Goal: Transaction & Acquisition: Purchase product/service

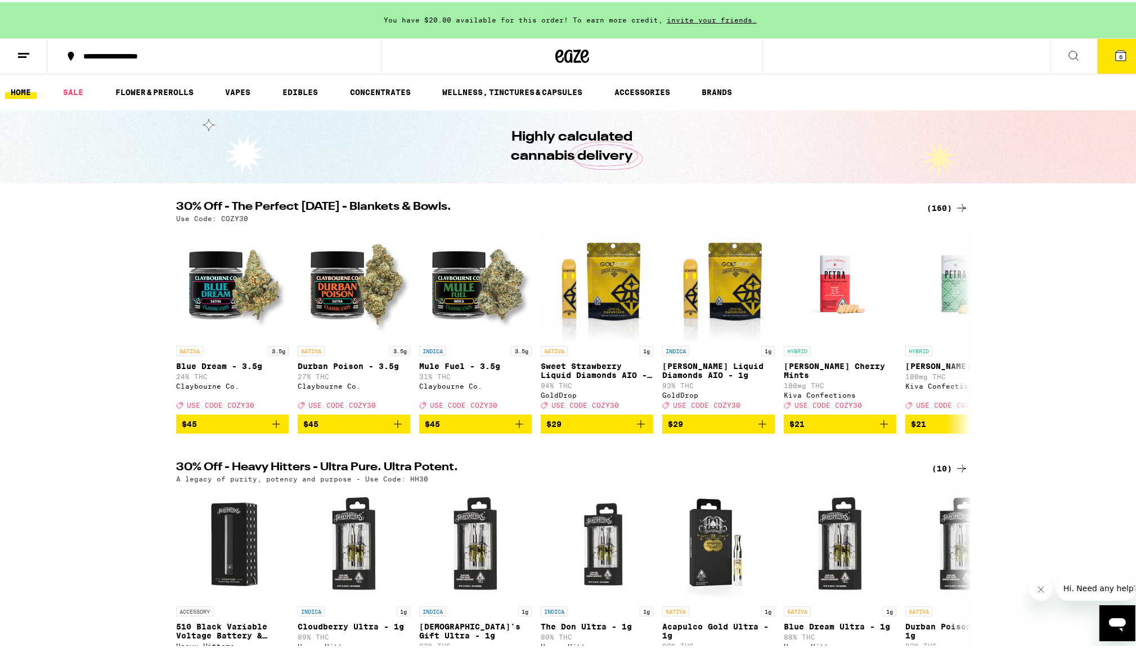
click at [1115, 53] on icon at bounding box center [1120, 53] width 10 height 10
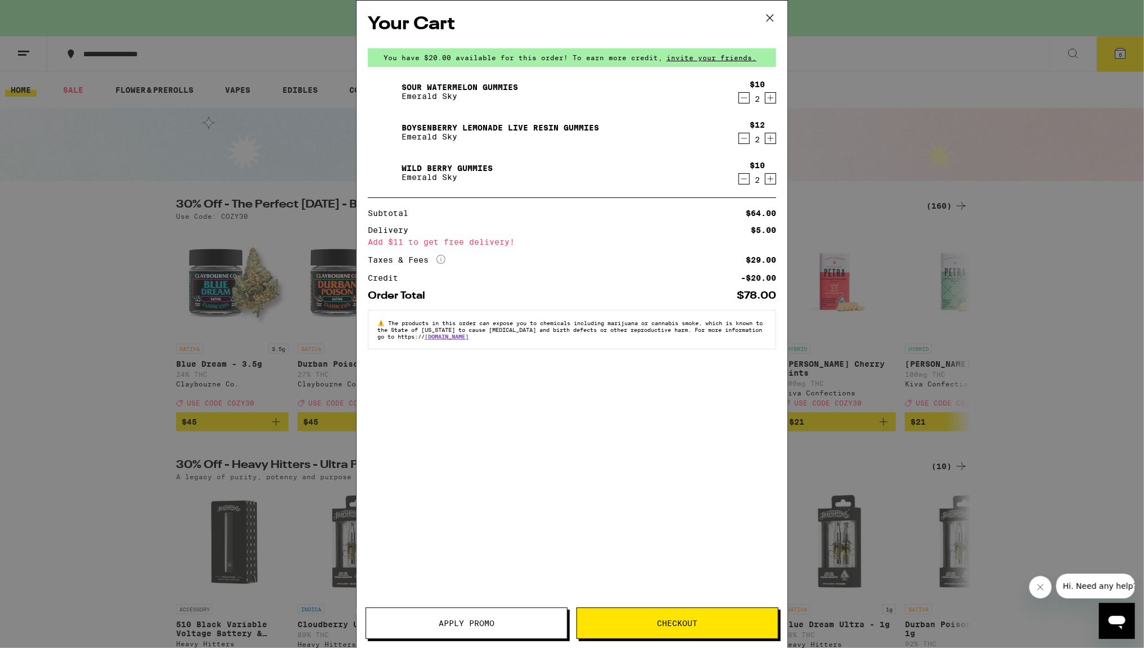
click at [741, 183] on icon "Decrement" at bounding box center [744, 178] width 10 height 13
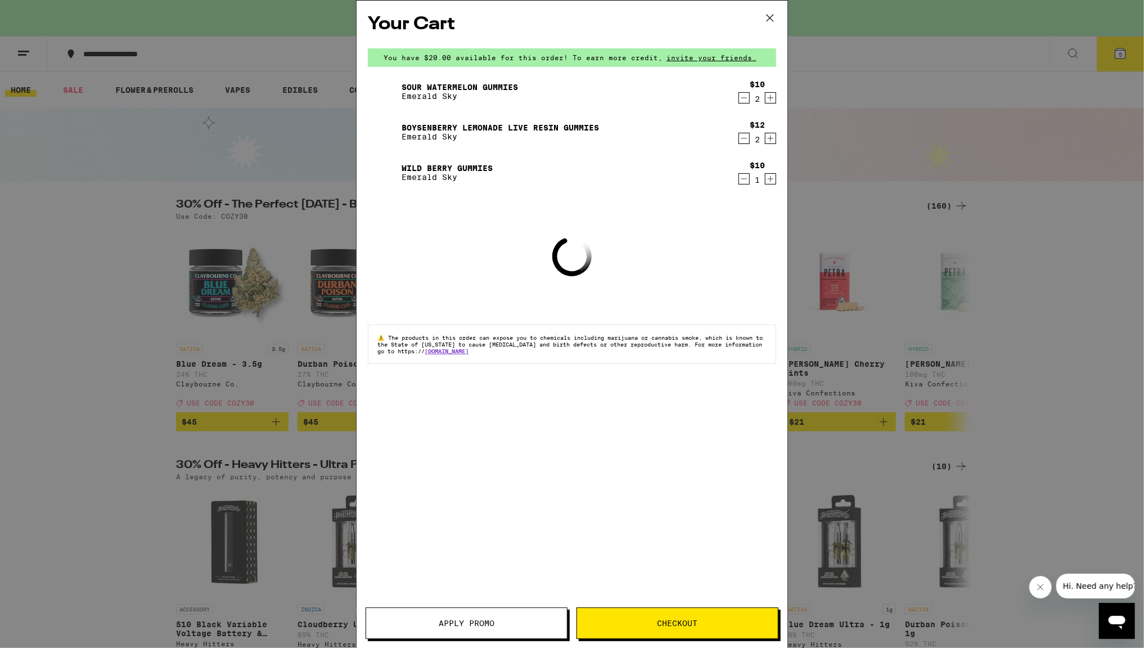
click at [741, 183] on icon "Decrement" at bounding box center [744, 178] width 10 height 13
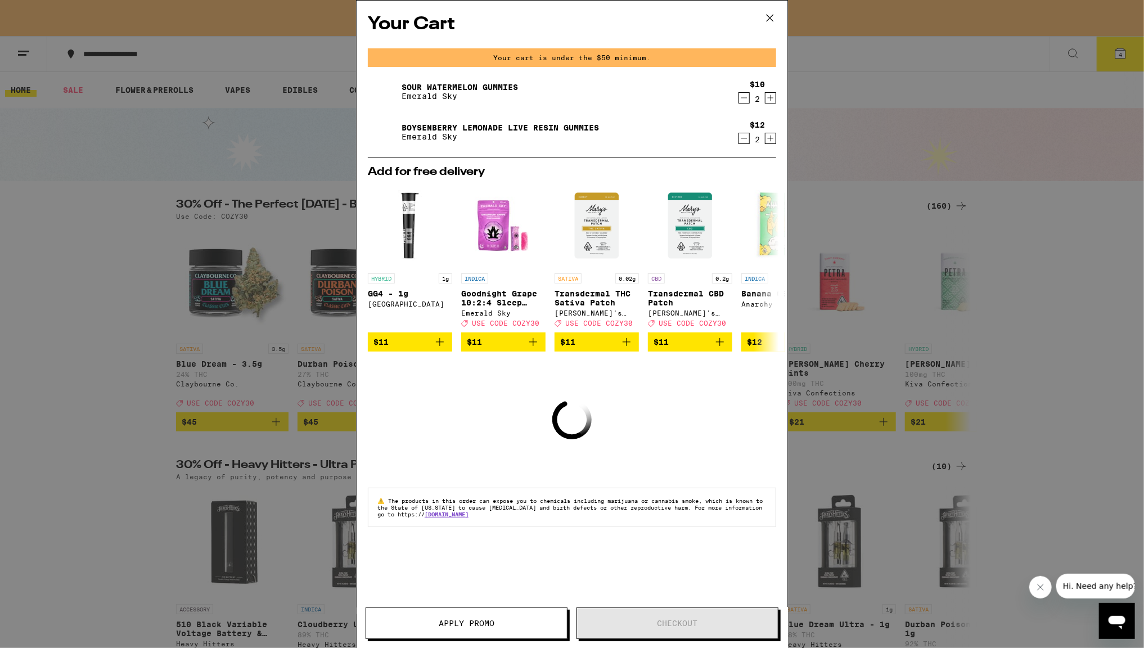
click at [742, 137] on icon "Decrement" at bounding box center [744, 138] width 10 height 13
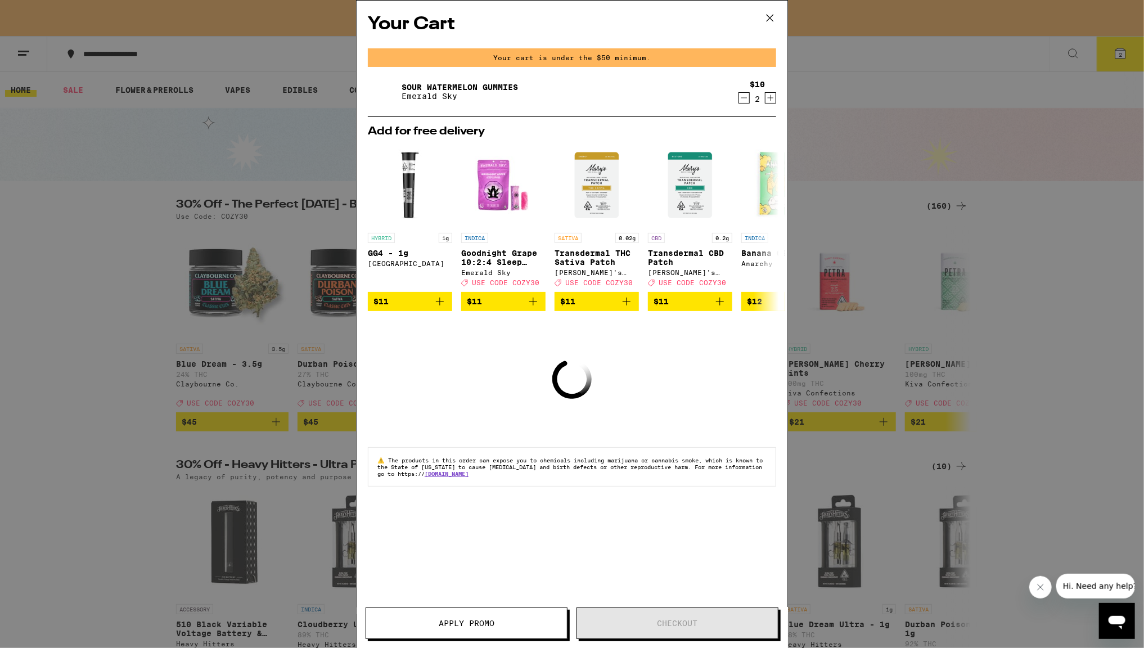
click at [744, 103] on icon "Decrement" at bounding box center [744, 97] width 10 height 13
click at [741, 96] on icon "Decrement" at bounding box center [744, 97] width 10 height 13
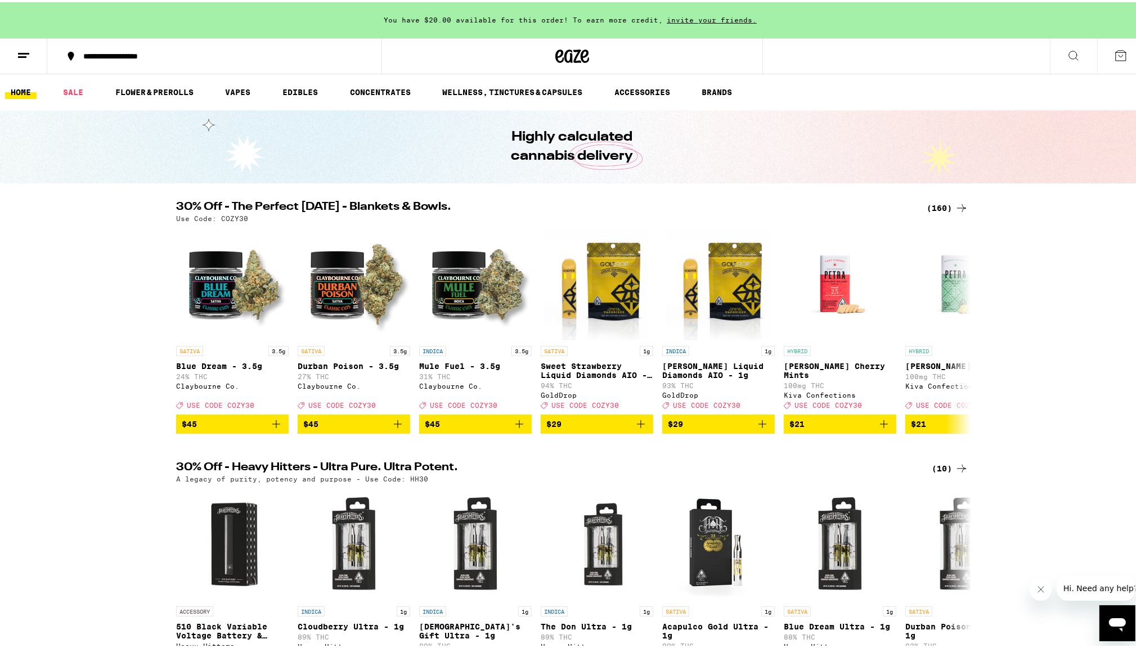
click at [946, 202] on div "(160)" at bounding box center [947, 205] width 42 height 13
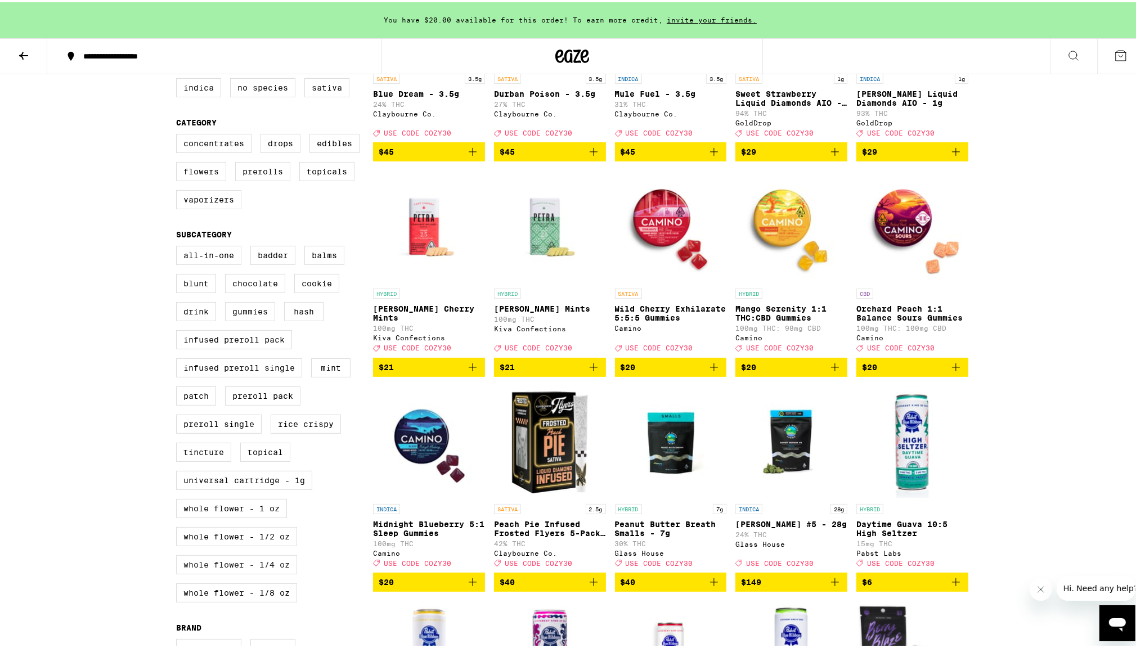
scroll to position [225, 0]
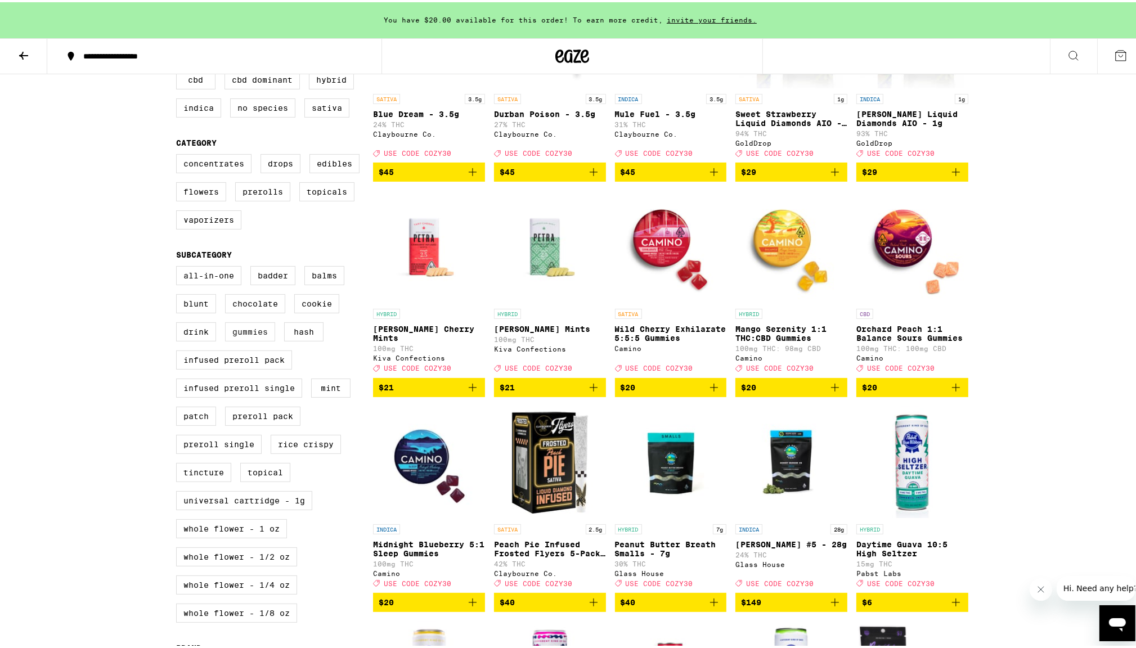
click at [241, 339] on label "Gummies" at bounding box center [250, 329] width 50 height 19
click at [179, 266] on input "Gummies" at bounding box center [178, 265] width 1 height 1
checkbox input "true"
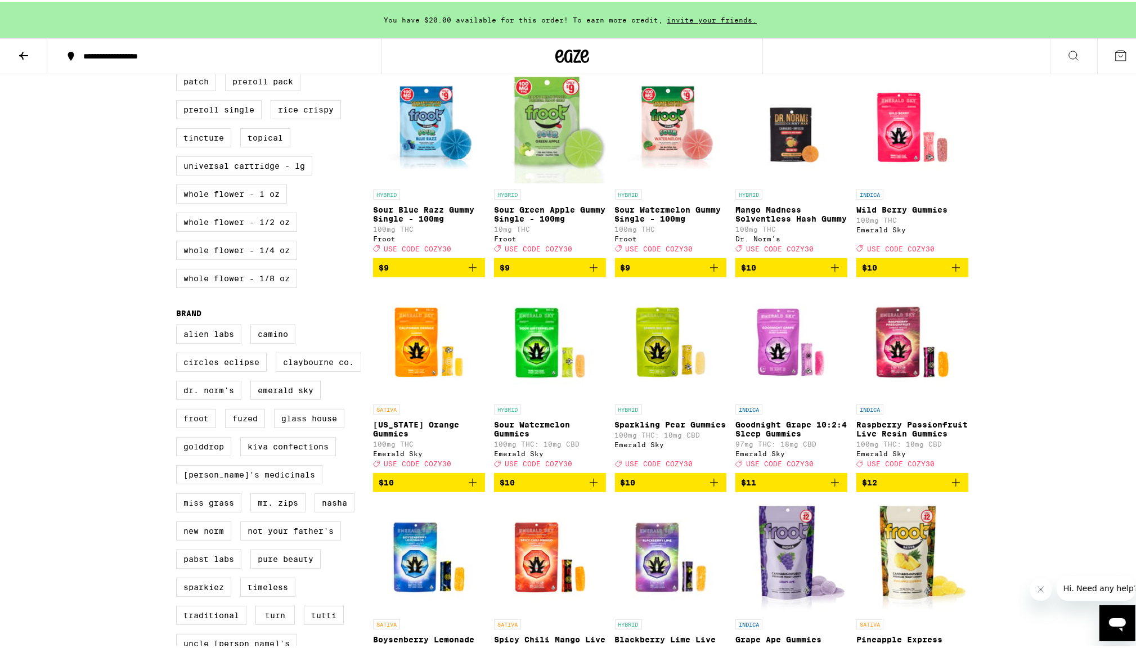
scroll to position [562, 0]
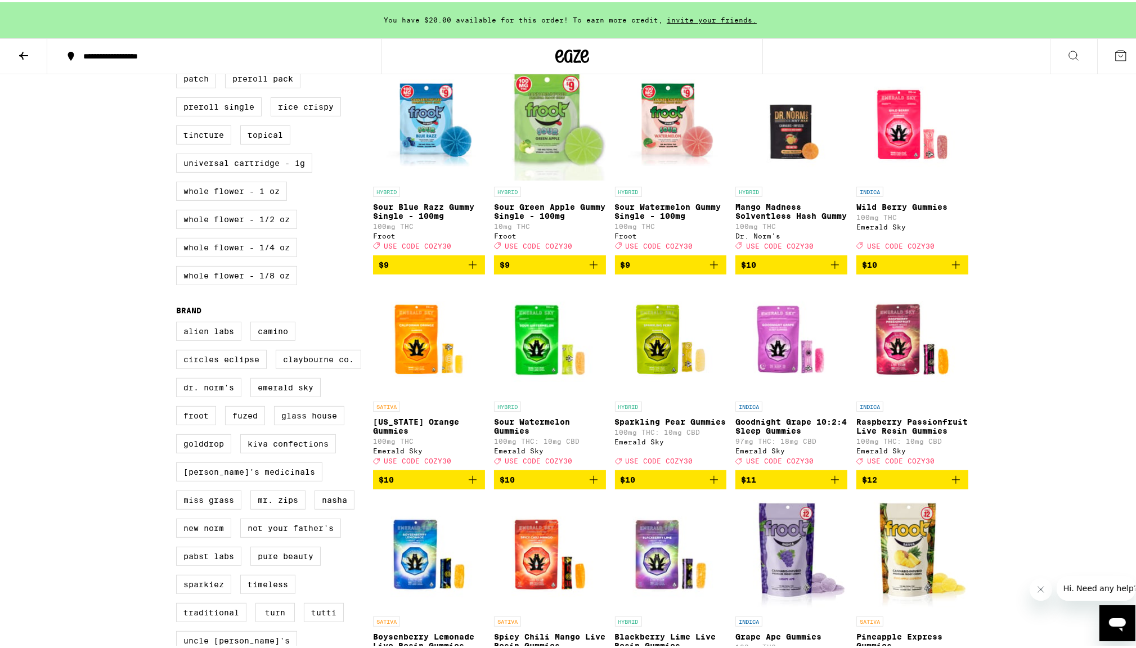
click at [588, 484] on icon "Add to bag" at bounding box center [593, 477] width 13 height 13
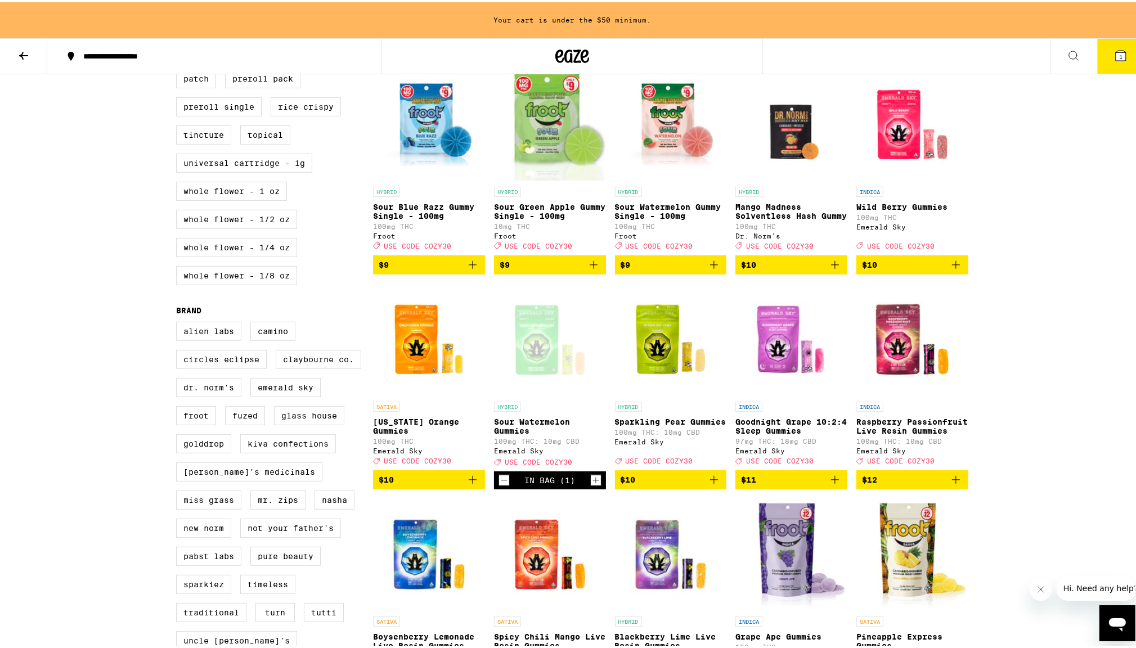
click at [591, 485] on icon "Increment" at bounding box center [596, 477] width 10 height 13
click at [828, 484] on icon "Add to bag" at bounding box center [834, 477] width 13 height 13
click at [831, 484] on button "Increment" at bounding box center [836, 477] width 11 height 11
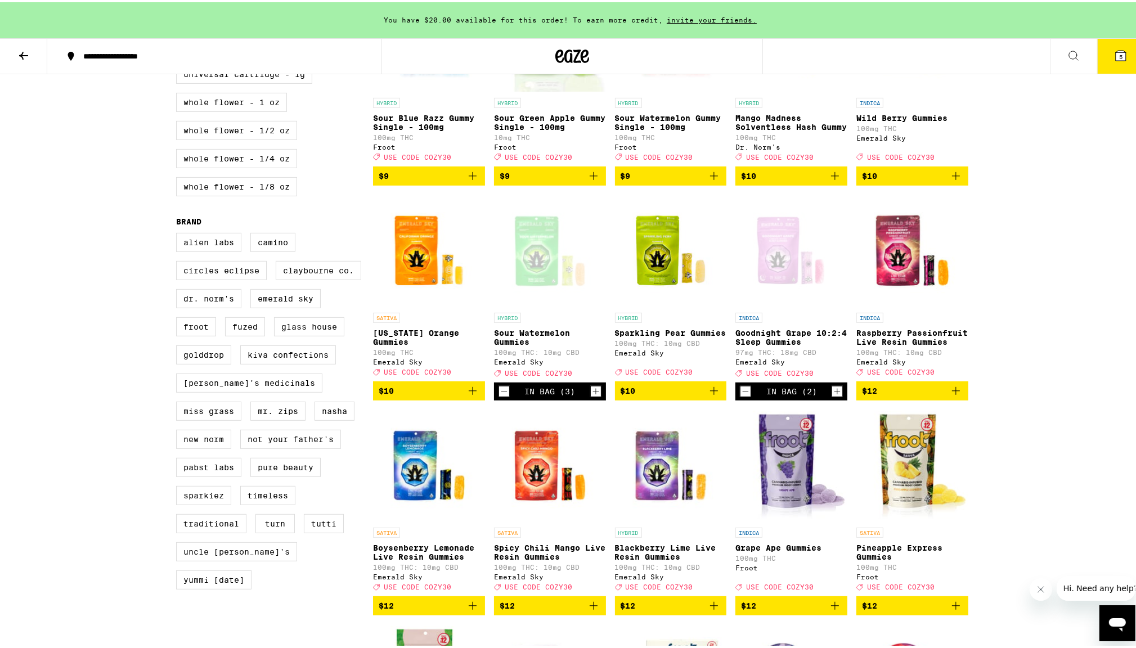
scroll to position [675, 0]
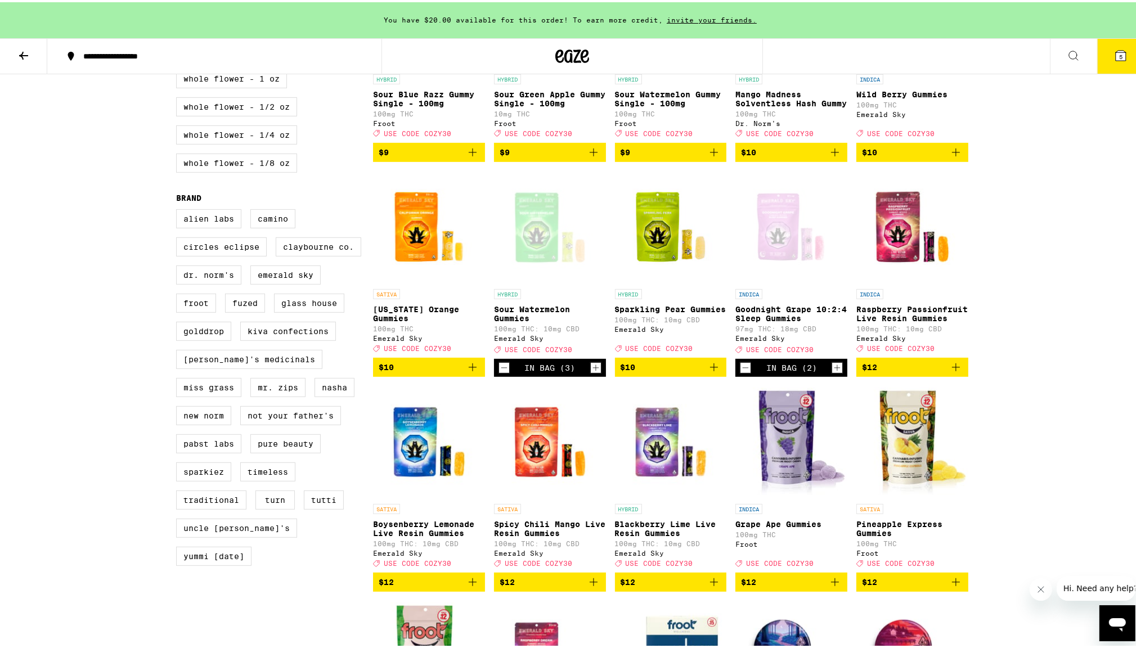
click at [740, 372] on icon "Decrement" at bounding box center [745, 365] width 10 height 13
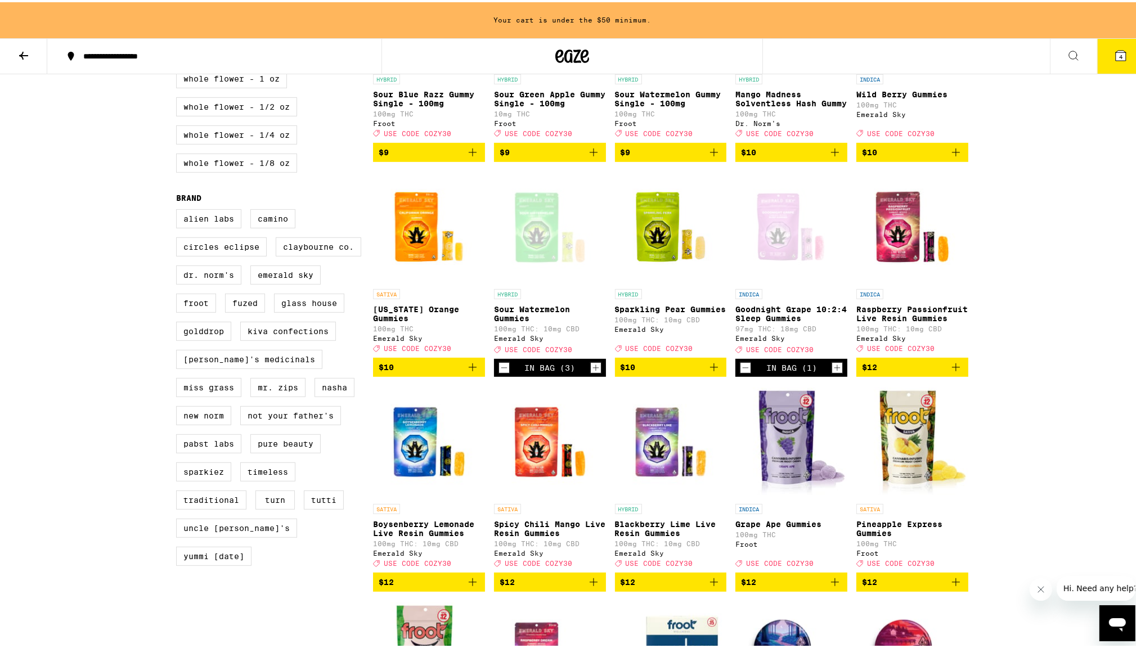
click at [740, 372] on icon "Decrement" at bounding box center [745, 365] width 10 height 13
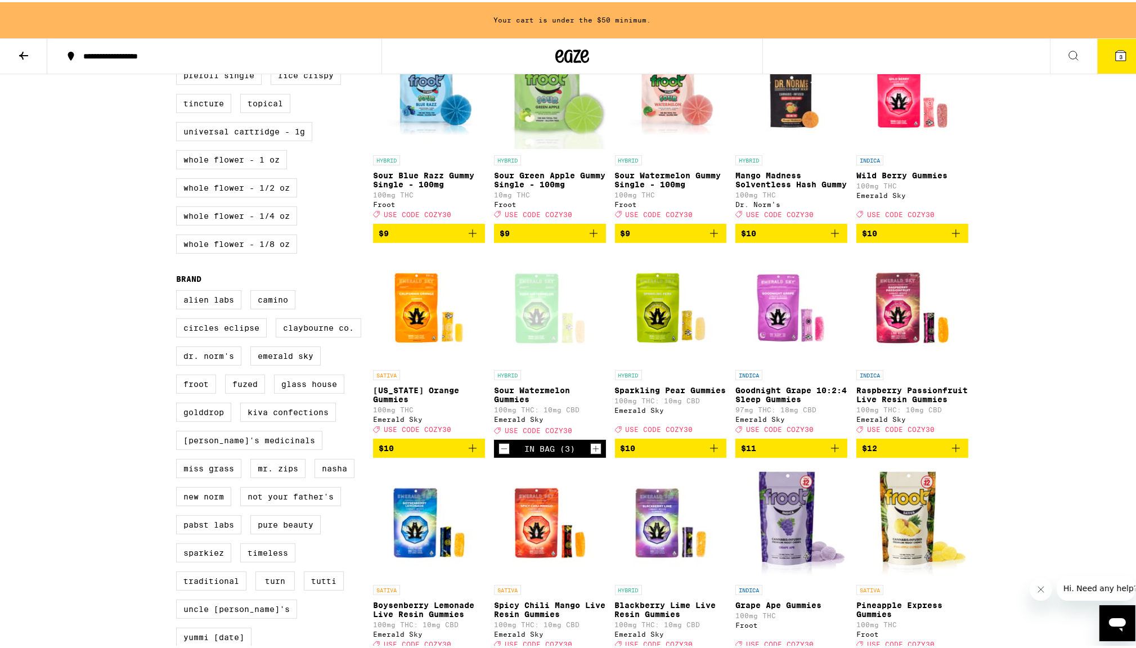
scroll to position [619, 0]
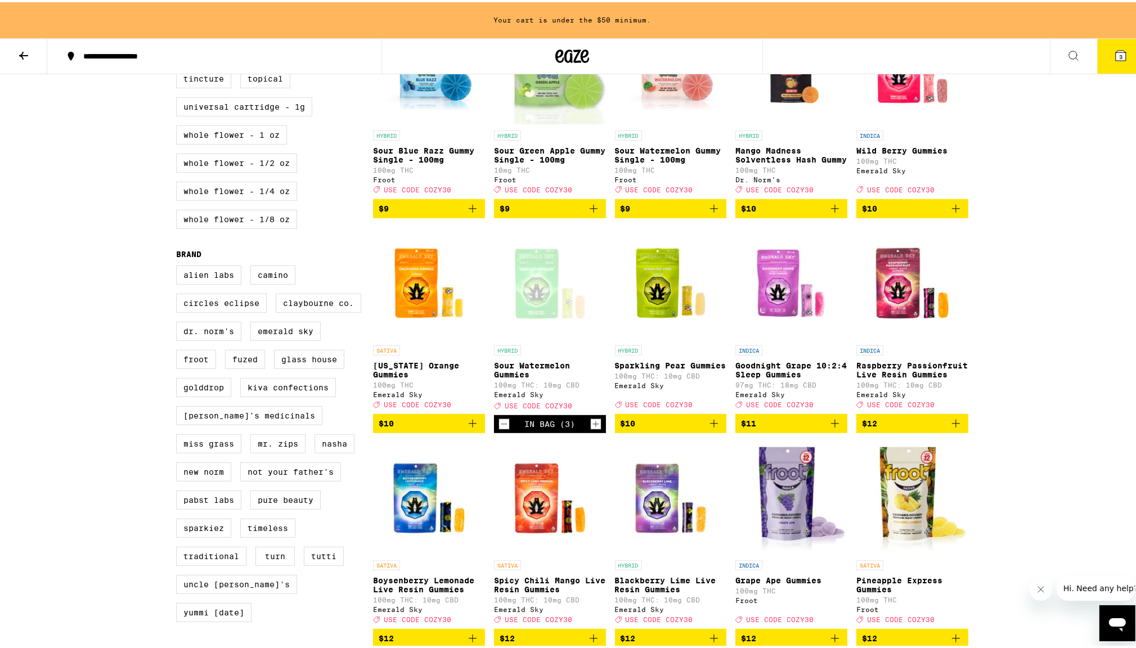
click at [955, 213] on icon "Add to bag" at bounding box center [955, 206] width 13 height 13
click at [955, 214] on icon "Increment" at bounding box center [958, 206] width 10 height 13
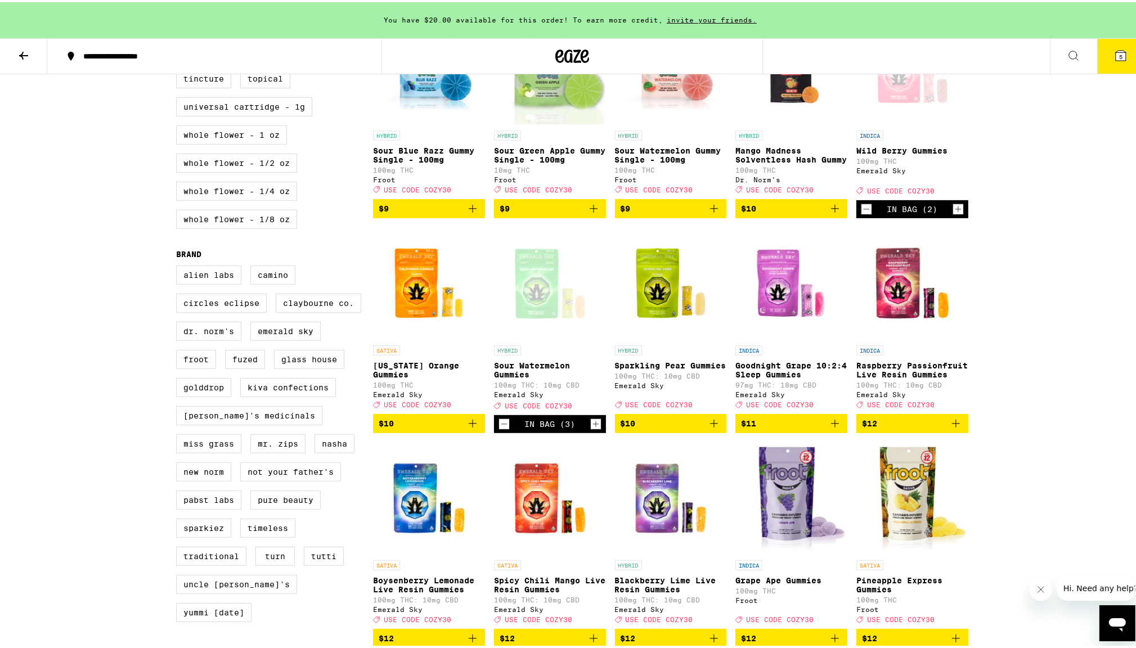
click at [835, 428] on icon "Add to bag" at bounding box center [834, 421] width 13 height 13
click at [835, 429] on icon "Increment" at bounding box center [837, 421] width 10 height 13
click at [1115, 58] on icon at bounding box center [1120, 53] width 10 height 10
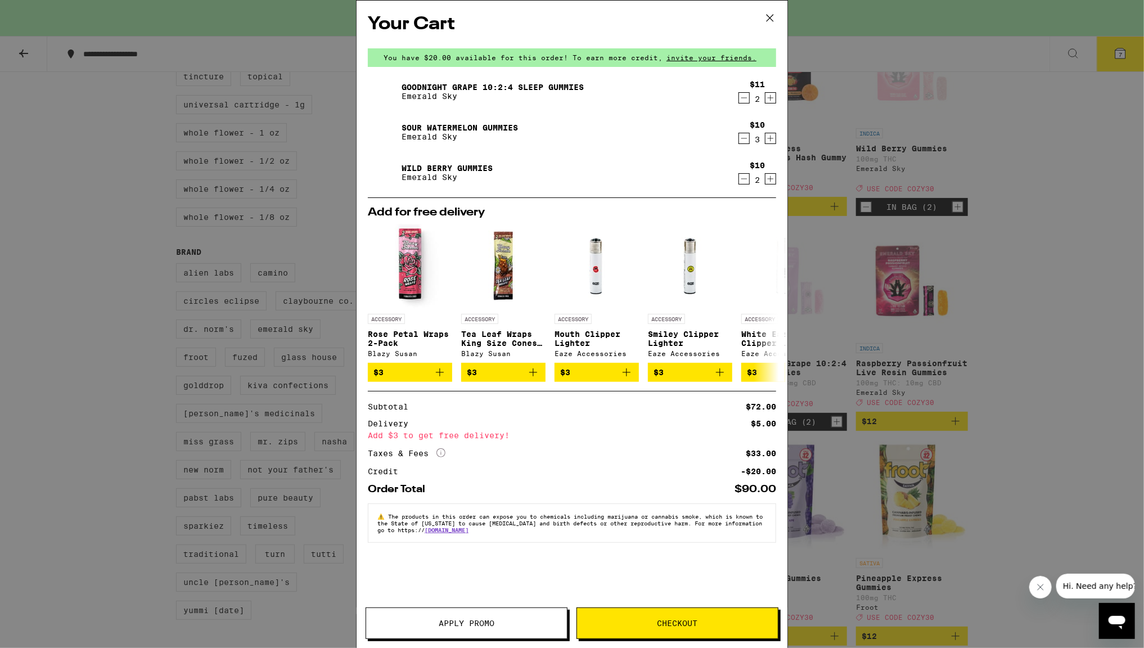
click at [770, 18] on icon at bounding box center [770, 18] width 7 height 7
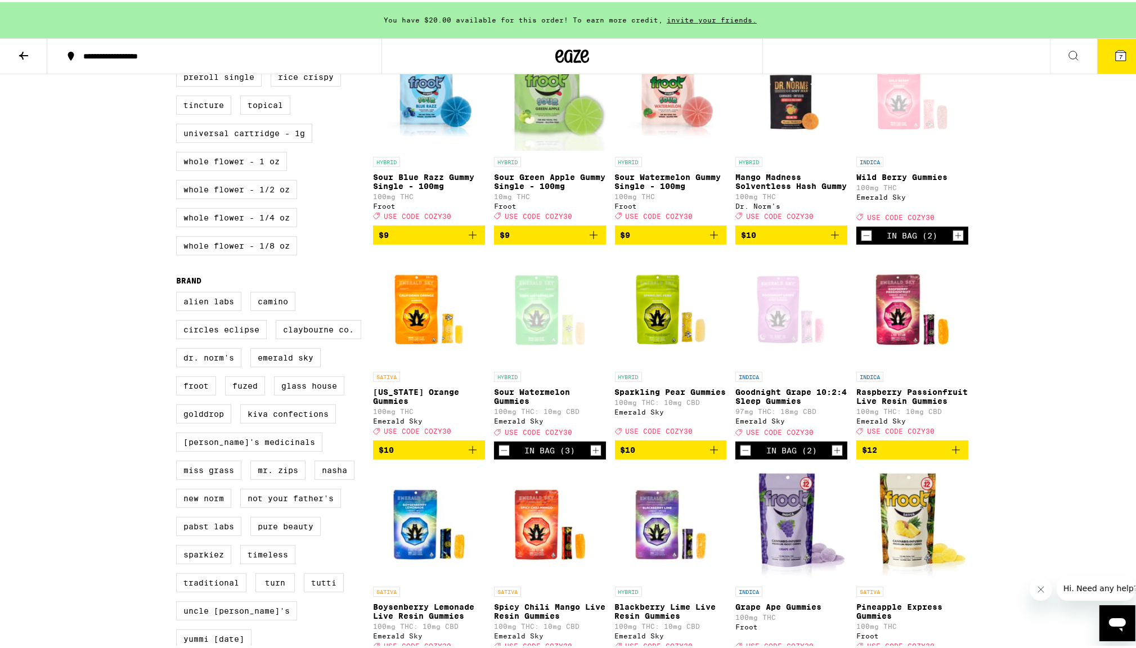
scroll to position [562, 0]
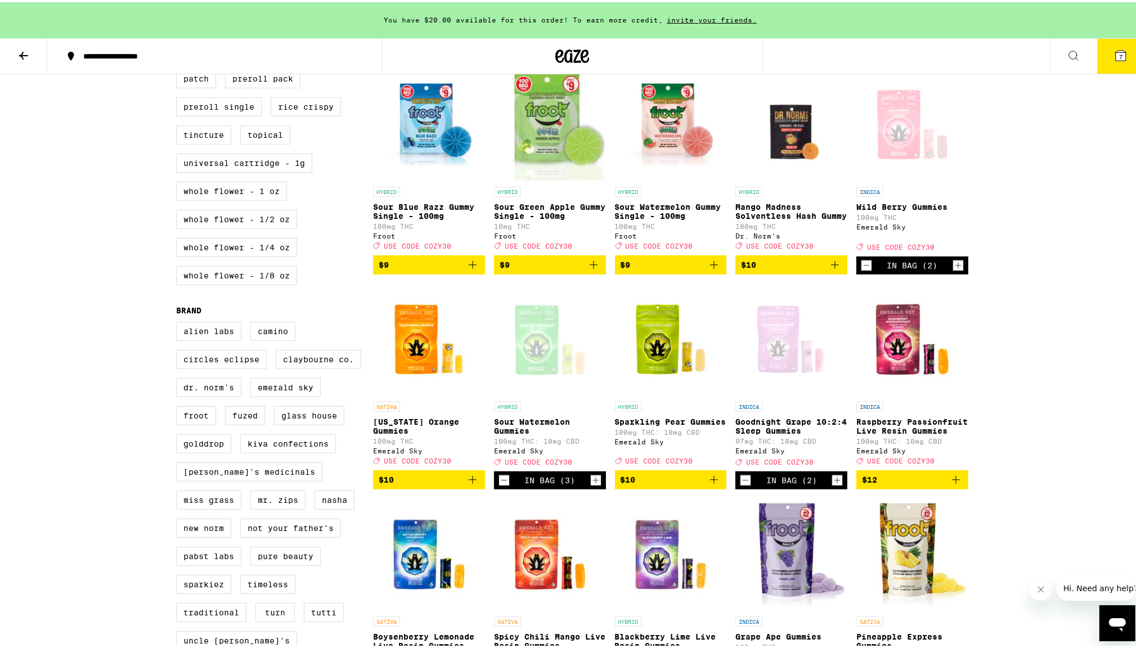
click at [742, 485] on icon "Decrement" at bounding box center [745, 477] width 10 height 13
click at [466, 484] on icon "Add to bag" at bounding box center [472, 477] width 13 height 13
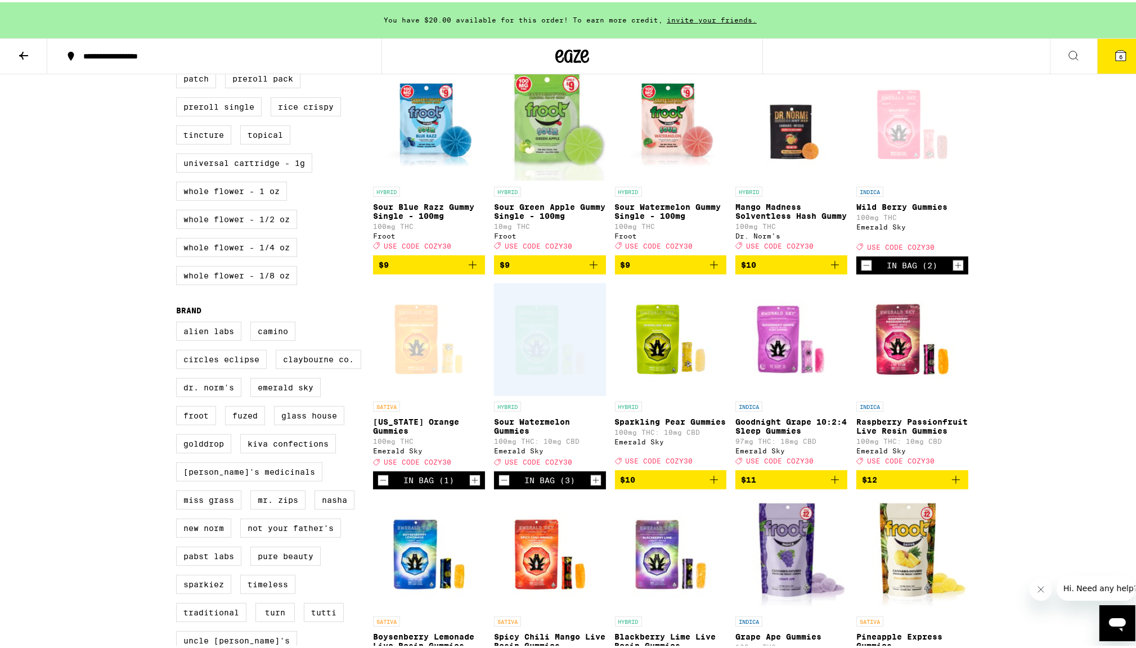
click at [463, 487] on div "In Bag (1)" at bounding box center [429, 478] width 112 height 18
click at [470, 485] on icon "Increment" at bounding box center [475, 477] width 10 height 13
click at [956, 270] on icon "Increment" at bounding box center [958, 262] width 10 height 13
click at [1104, 61] on button "8" at bounding box center [1120, 54] width 47 height 35
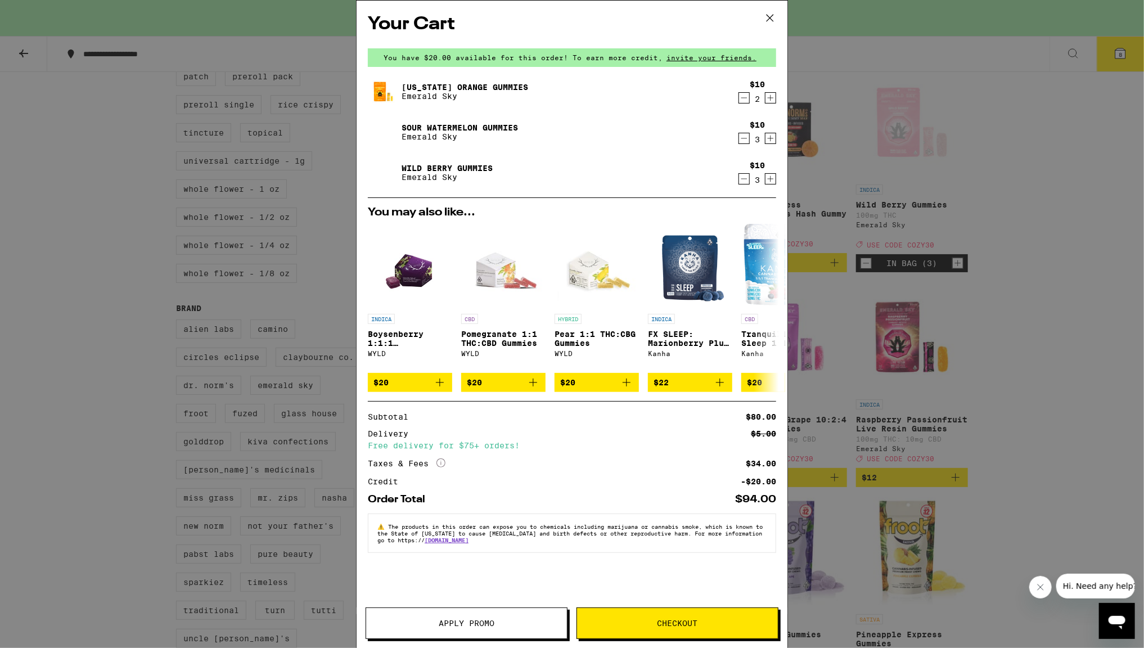
click at [766, 21] on icon at bounding box center [770, 18] width 17 height 17
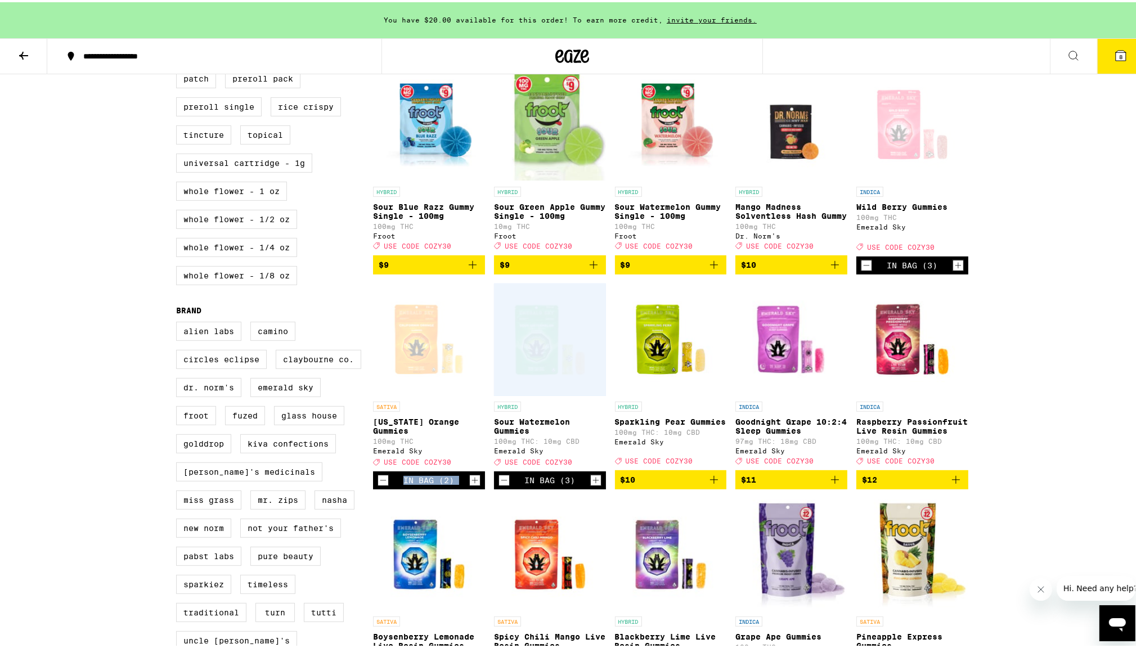
click at [1110, 60] on button "8" at bounding box center [1120, 54] width 47 height 35
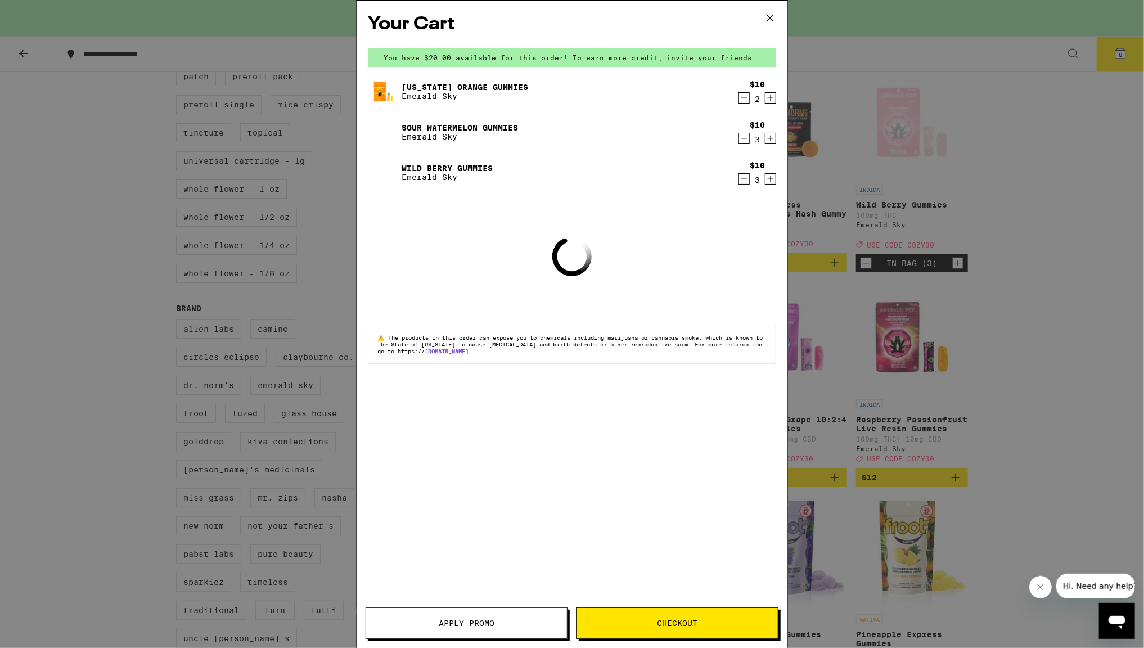
click at [489, 627] on span "Apply Promo" at bounding box center [467, 623] width 56 height 8
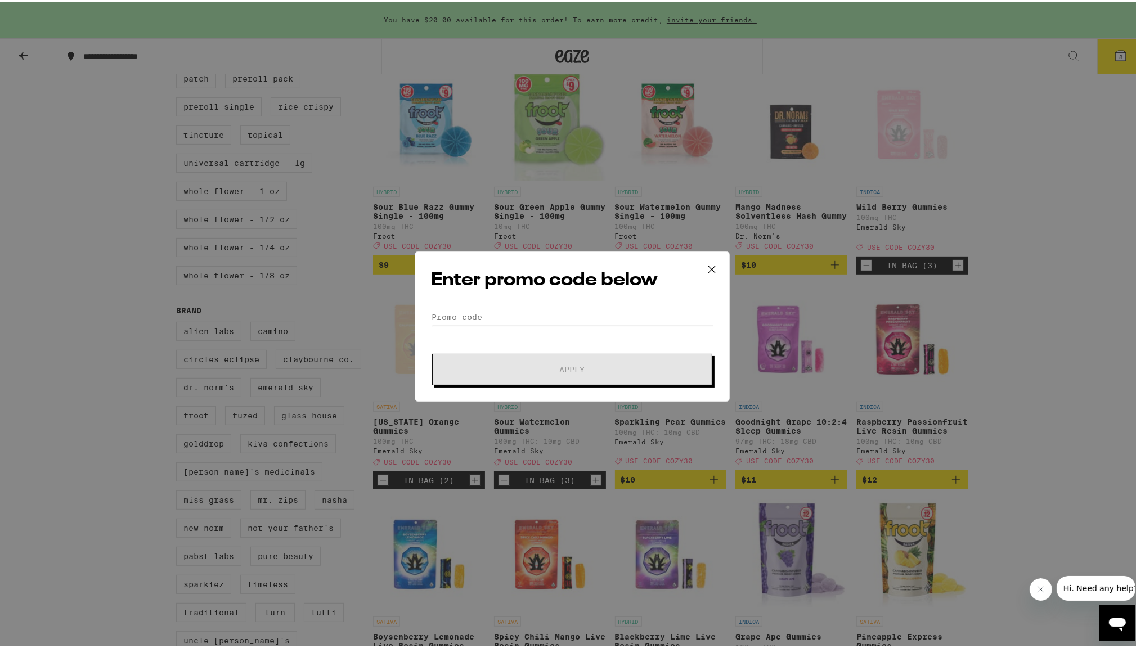
click at [463, 317] on input "Promo Code" at bounding box center [572, 315] width 282 height 17
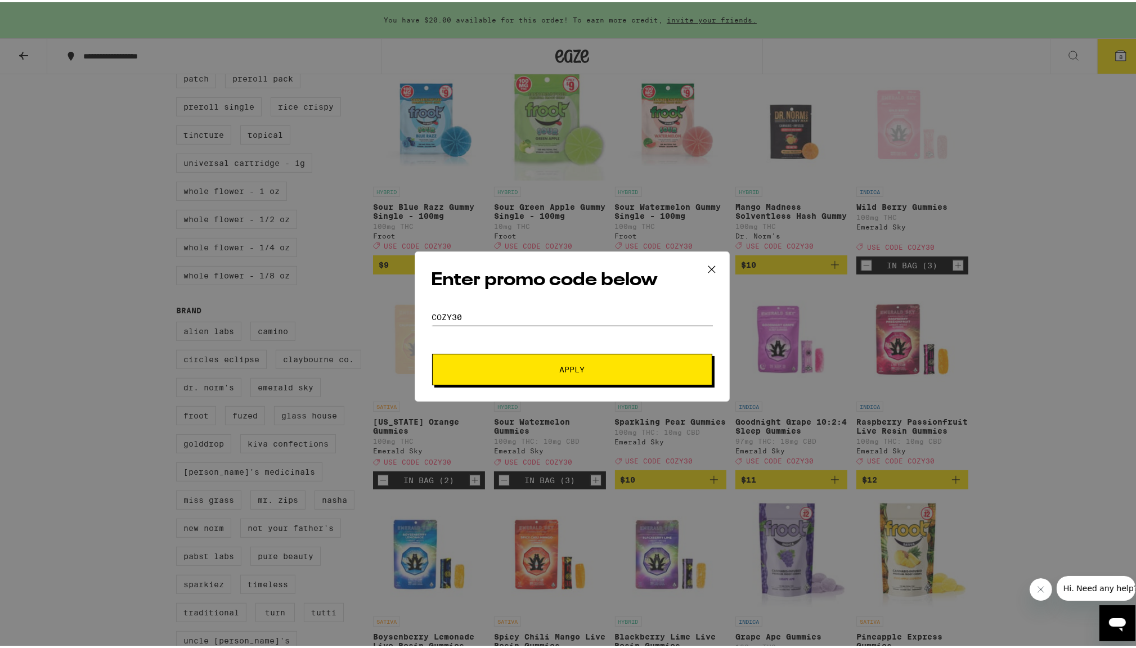
type input "Cozy30"
click at [531, 362] on button "Apply" at bounding box center [572, 367] width 280 height 31
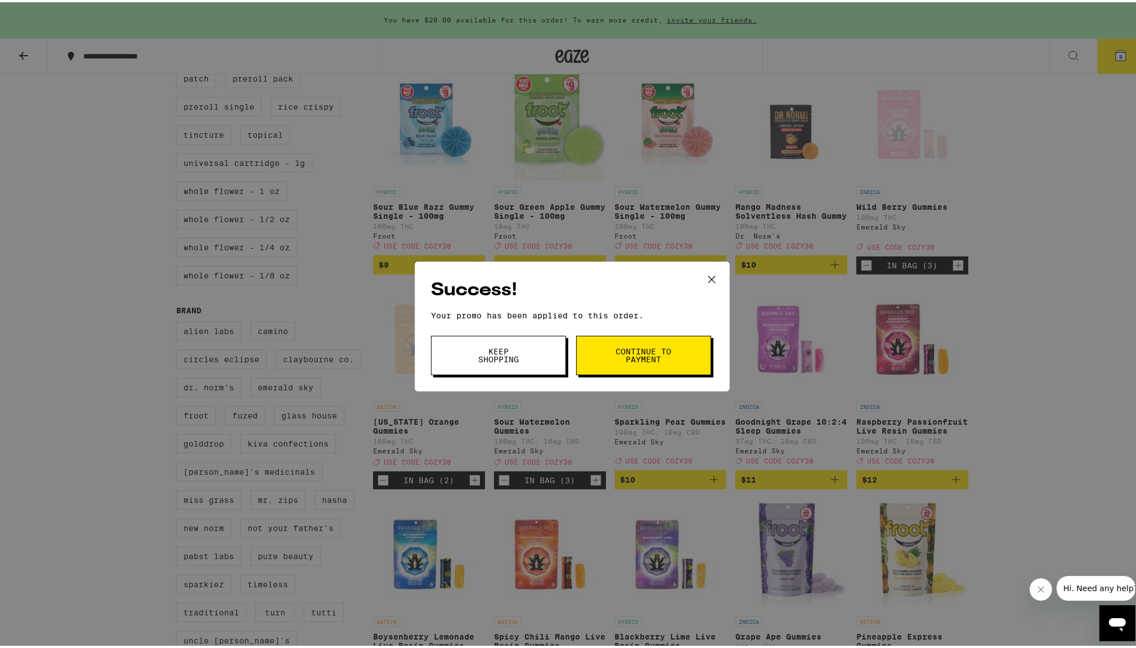
click at [650, 362] on button "Continue to payment" at bounding box center [643, 353] width 135 height 39
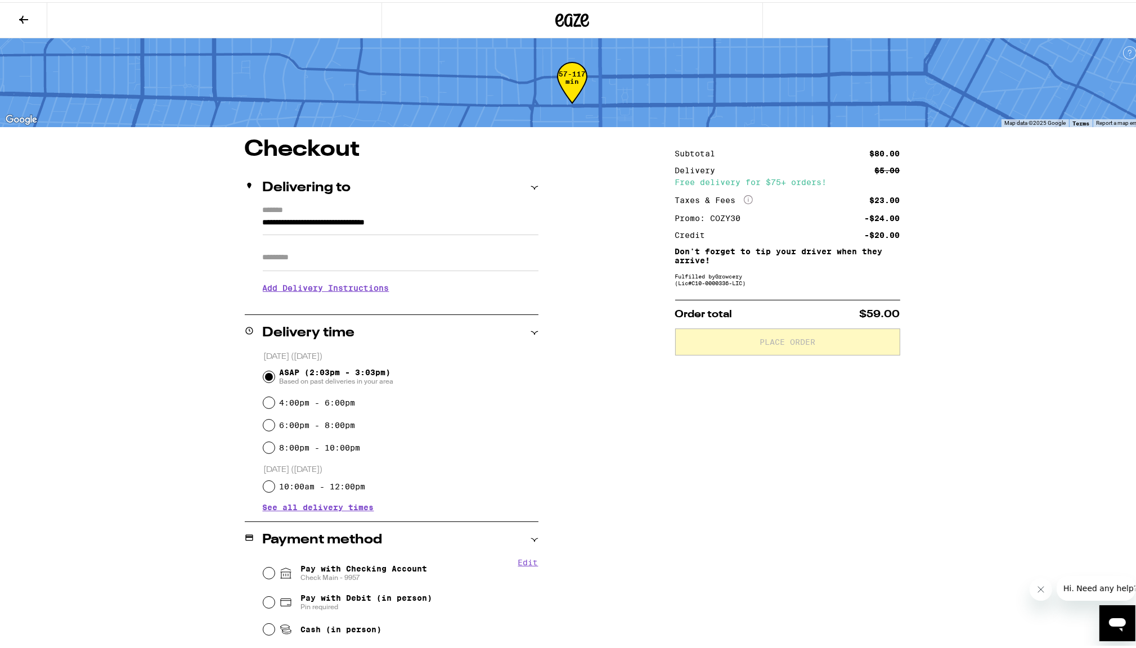
click at [298, 258] on input "Apt/Suite" at bounding box center [401, 255] width 276 height 27
type input "***"
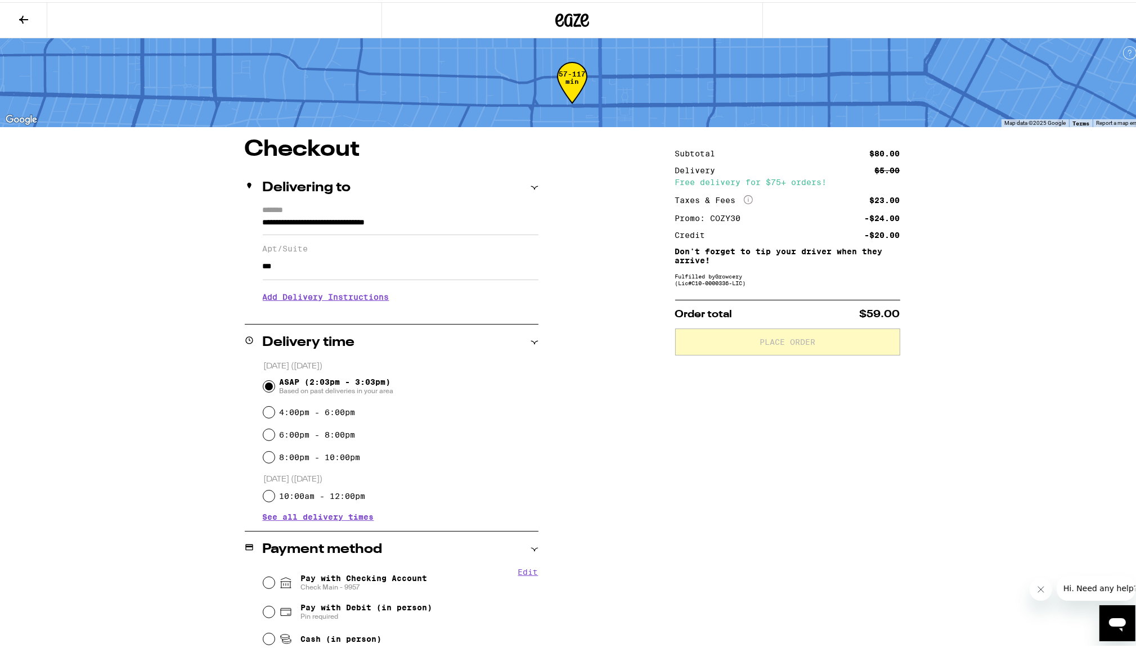
click at [314, 298] on h3 "Add Delivery Instructions" at bounding box center [401, 295] width 276 height 26
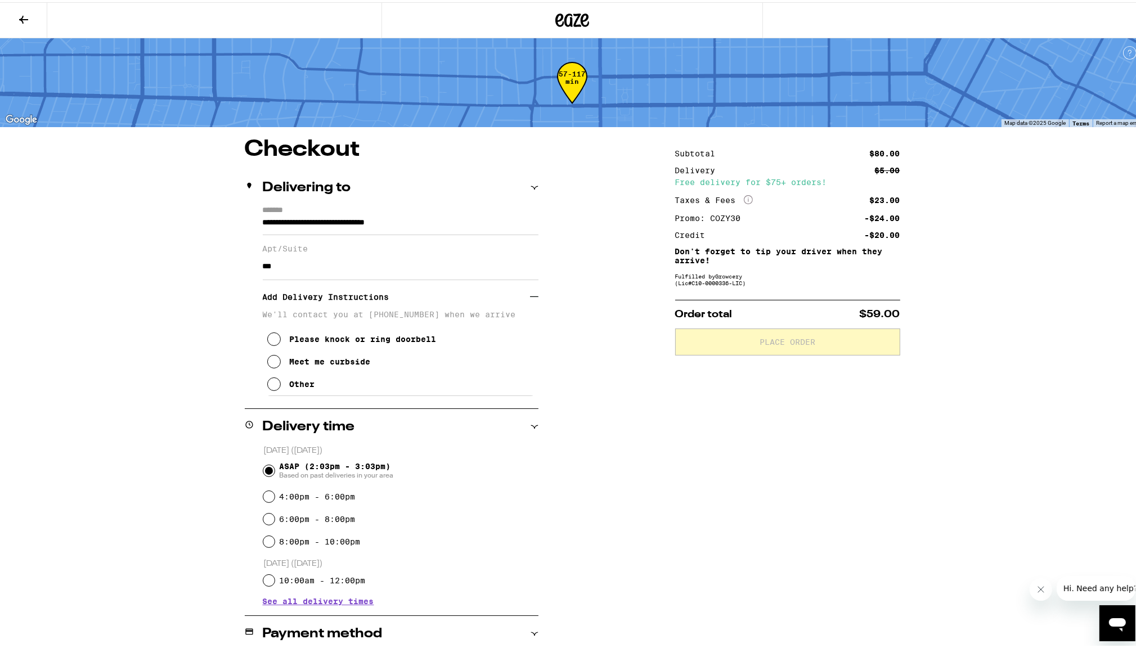
click at [273, 363] on icon at bounding box center [273, 359] width 13 height 13
click at [629, 525] on div "**********" at bounding box center [572, 519] width 810 height 767
drag, startPoint x: 268, startPoint y: 319, endPoint x: 531, endPoint y: 314, distance: 263.3
click at [531, 314] on p "We'll contact you at [PHONE_NUMBER] when we arrive" at bounding box center [401, 312] width 276 height 9
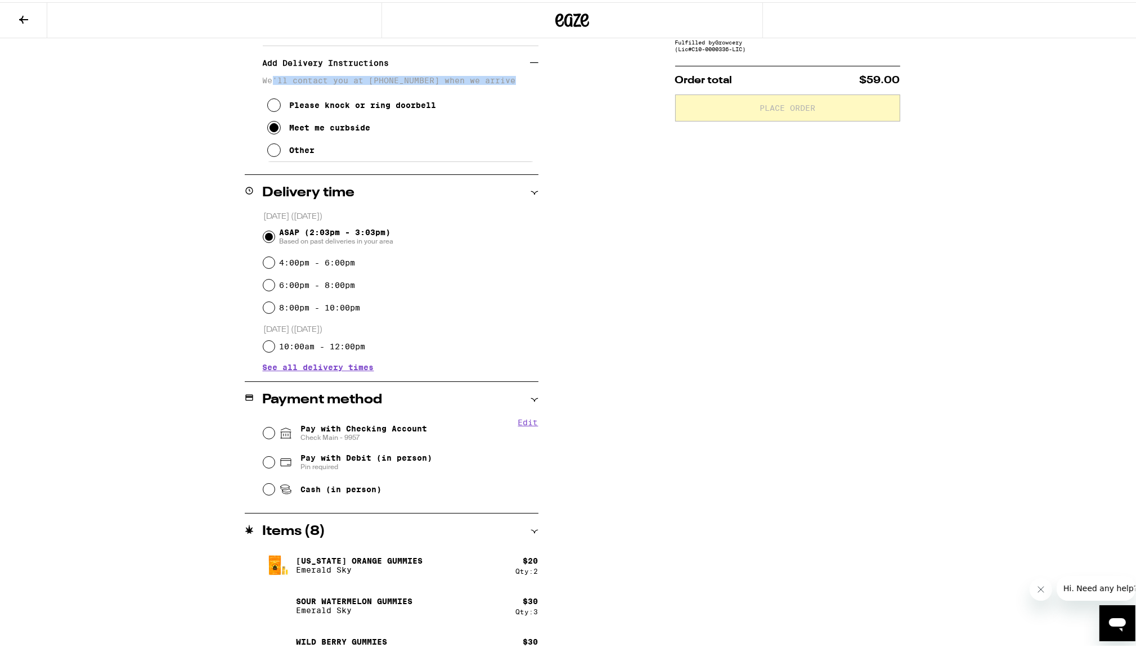
scroll to position [255, 0]
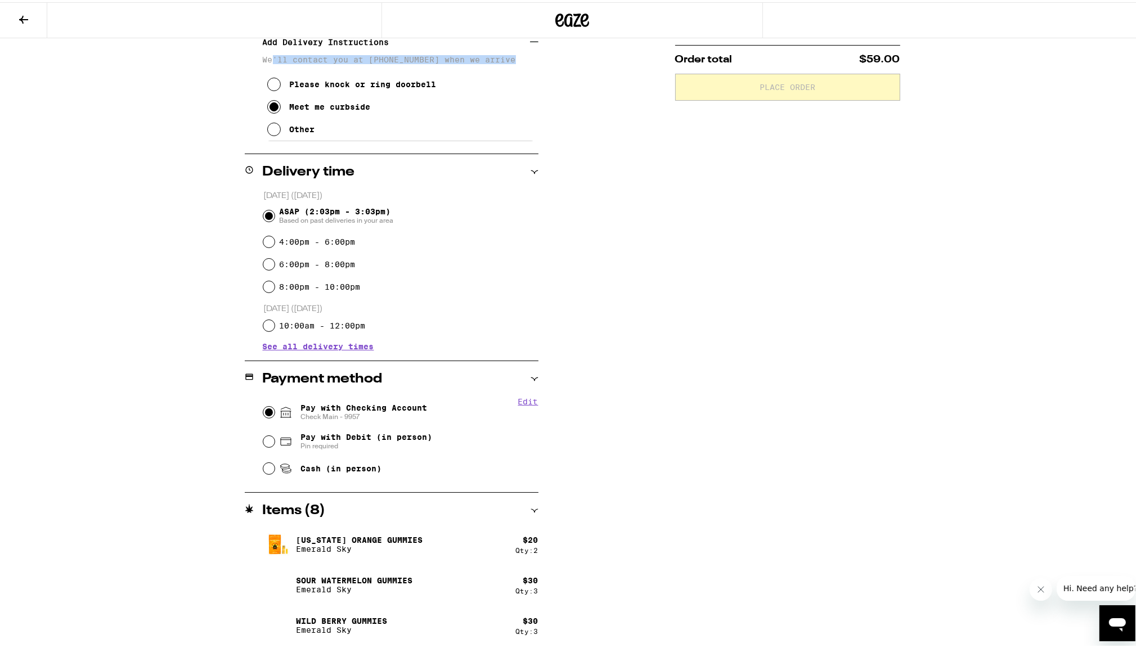
click at [269, 413] on input "Pay with Checking Account Check Main - 9957" at bounding box center [268, 409] width 11 height 11
radio input "true"
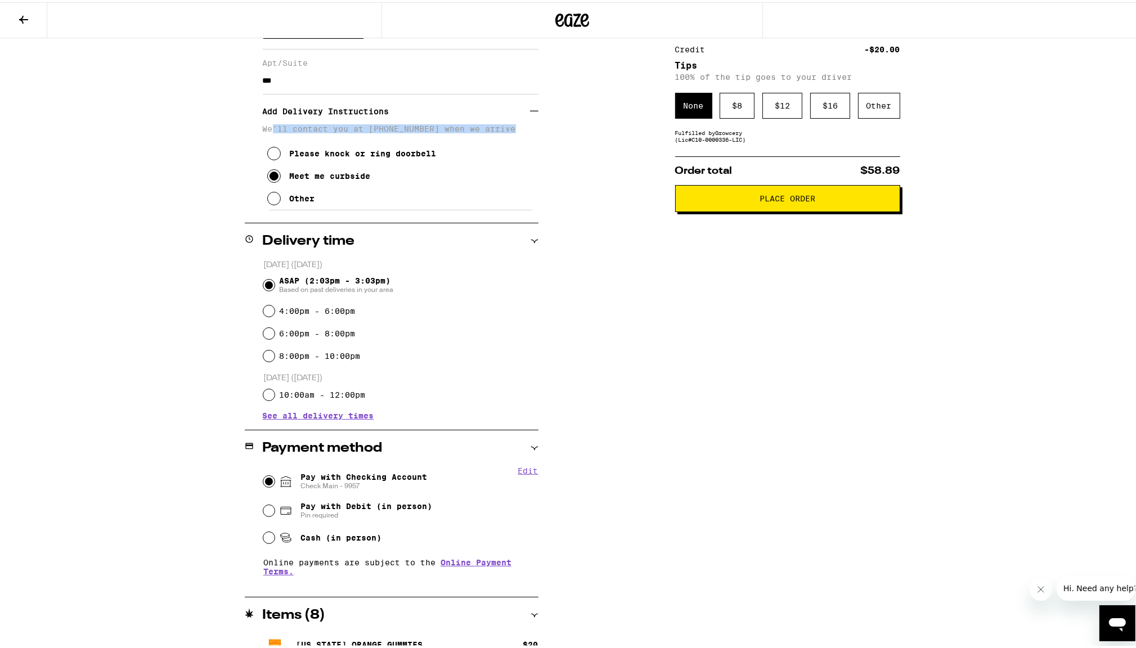
scroll to position [225, 0]
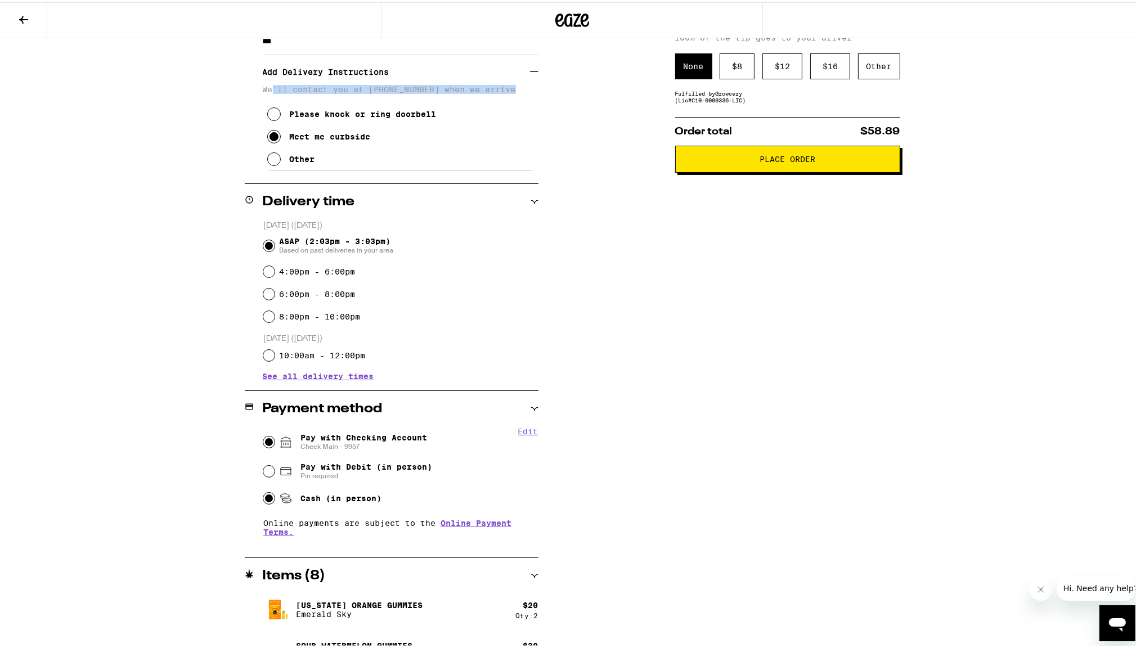
click at [268, 496] on input "Cash (in person)" at bounding box center [268, 495] width 11 height 11
radio input "true"
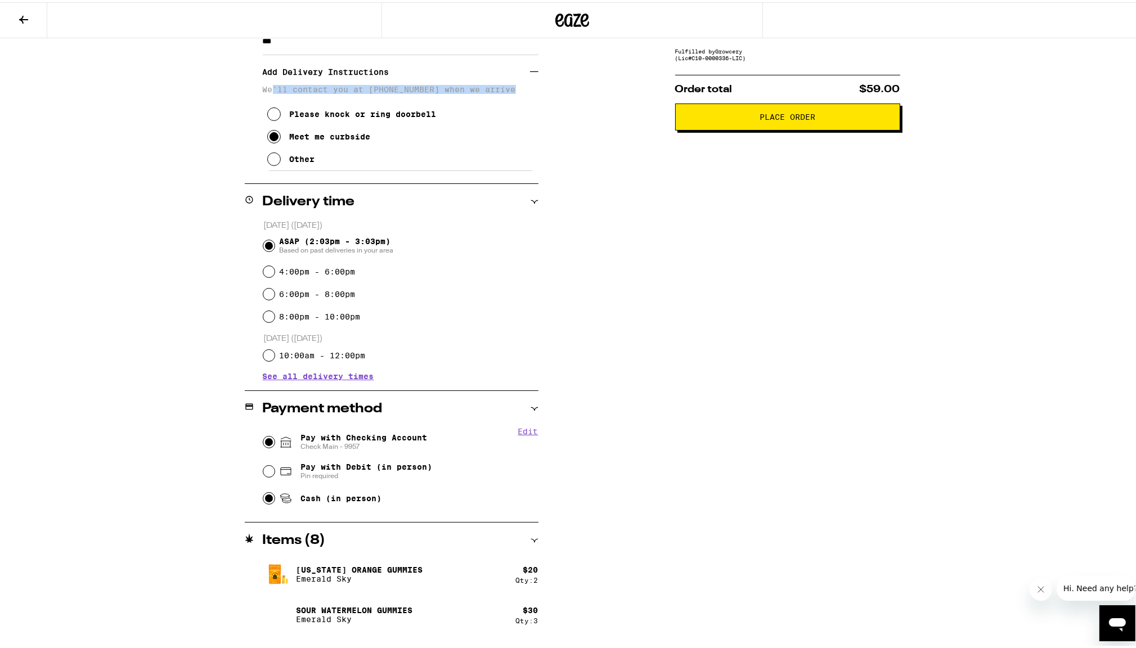
click at [263, 440] on input "Pay with Checking Account Check Main - 9957" at bounding box center [268, 439] width 11 height 11
radio input "true"
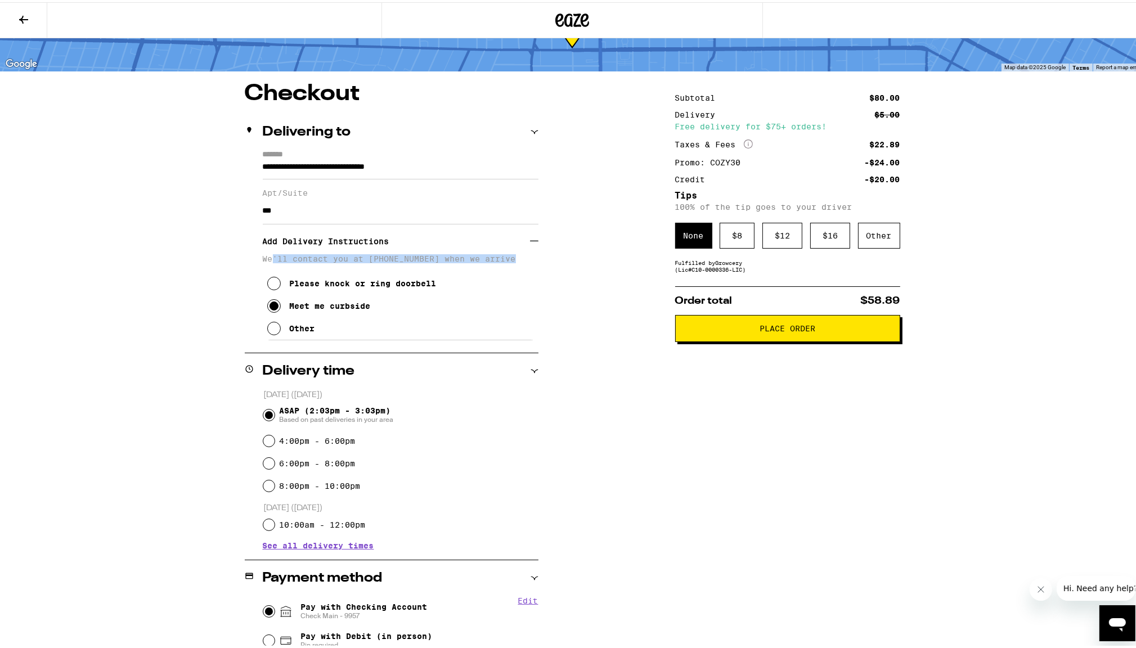
scroll to position [0, 0]
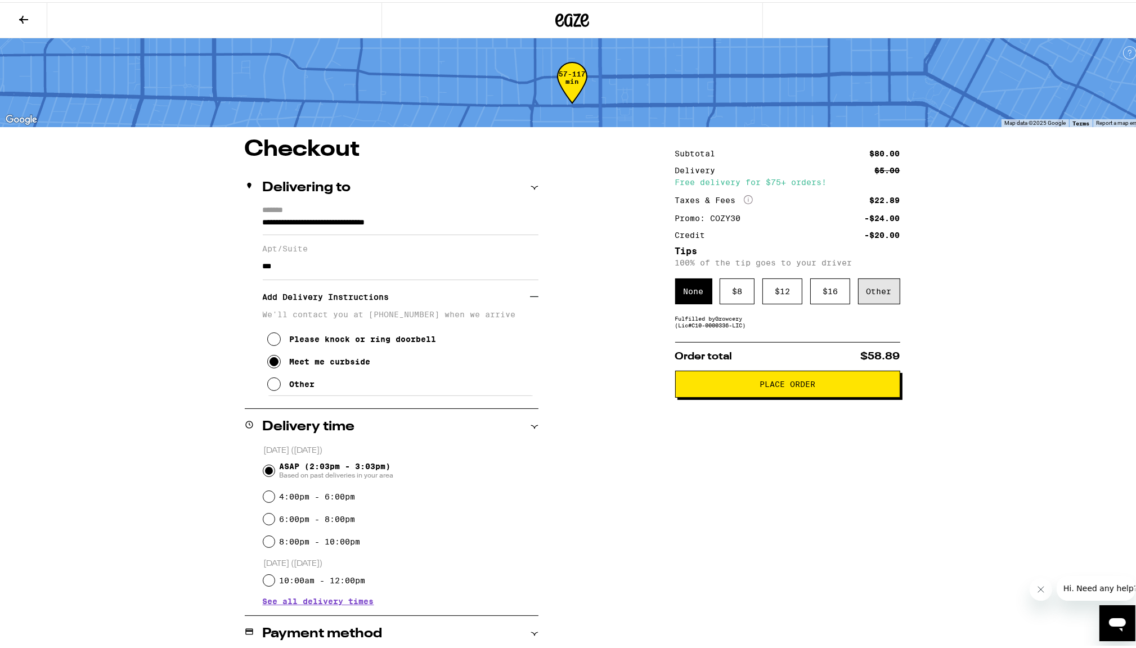
click at [882, 291] on div "Other" at bounding box center [879, 289] width 42 height 26
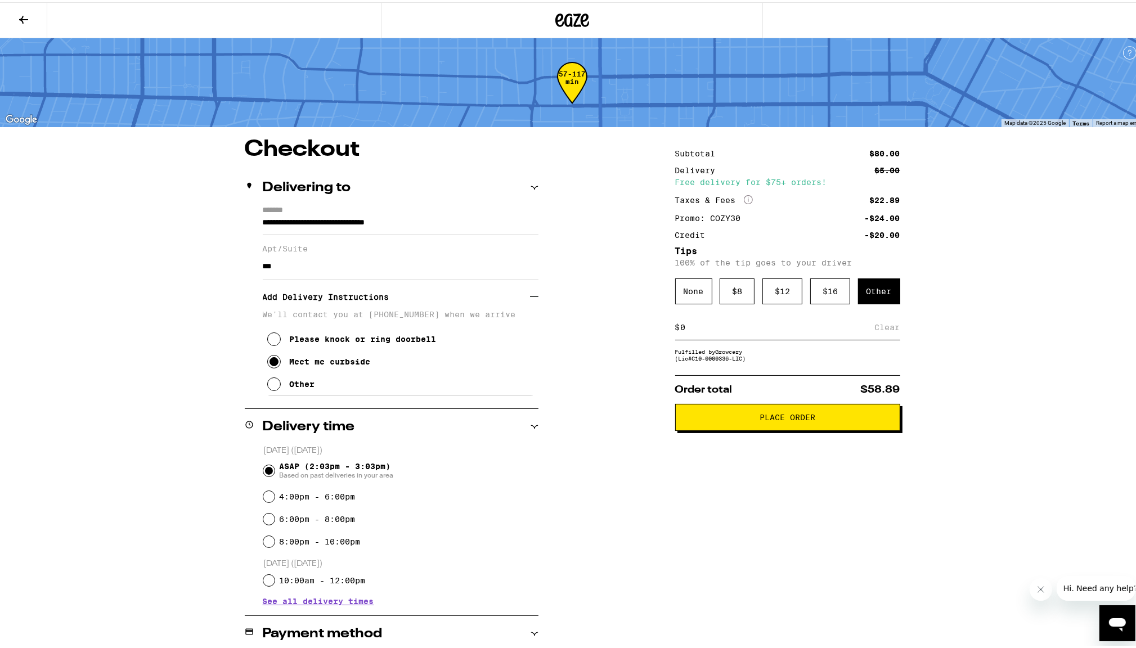
click at [727, 330] on input at bounding box center [777, 325] width 195 height 10
click at [735, 294] on div "$ 8" at bounding box center [736, 289] width 35 height 26
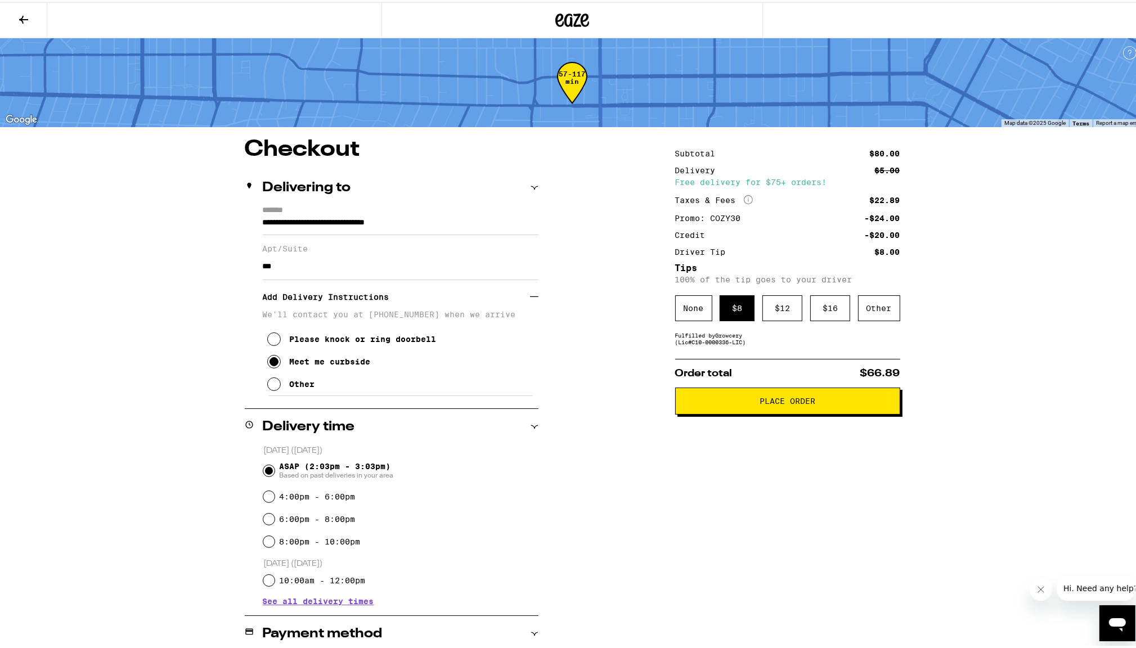
click at [755, 444] on div "Subtotal $80.00 Delivery $5.00 Free delivery for $75+ orders! Taxes & Fees More…" at bounding box center [787, 537] width 225 height 803
click at [787, 403] on span "Place Order" at bounding box center [787, 399] width 56 height 8
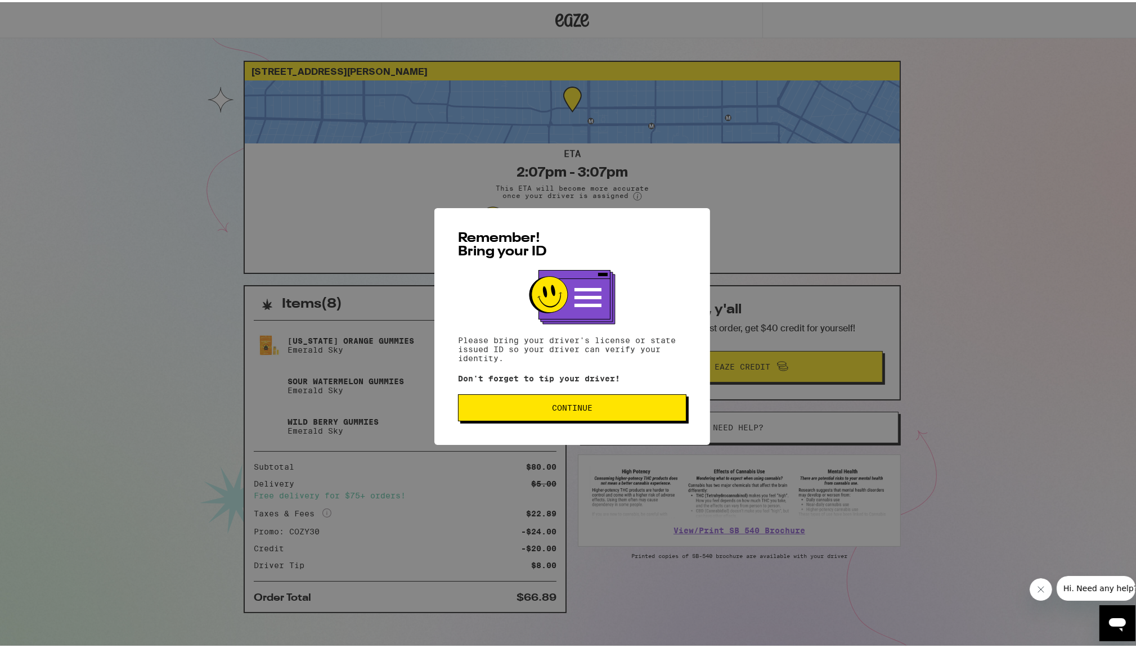
click at [617, 411] on button "Continue" at bounding box center [572, 405] width 228 height 27
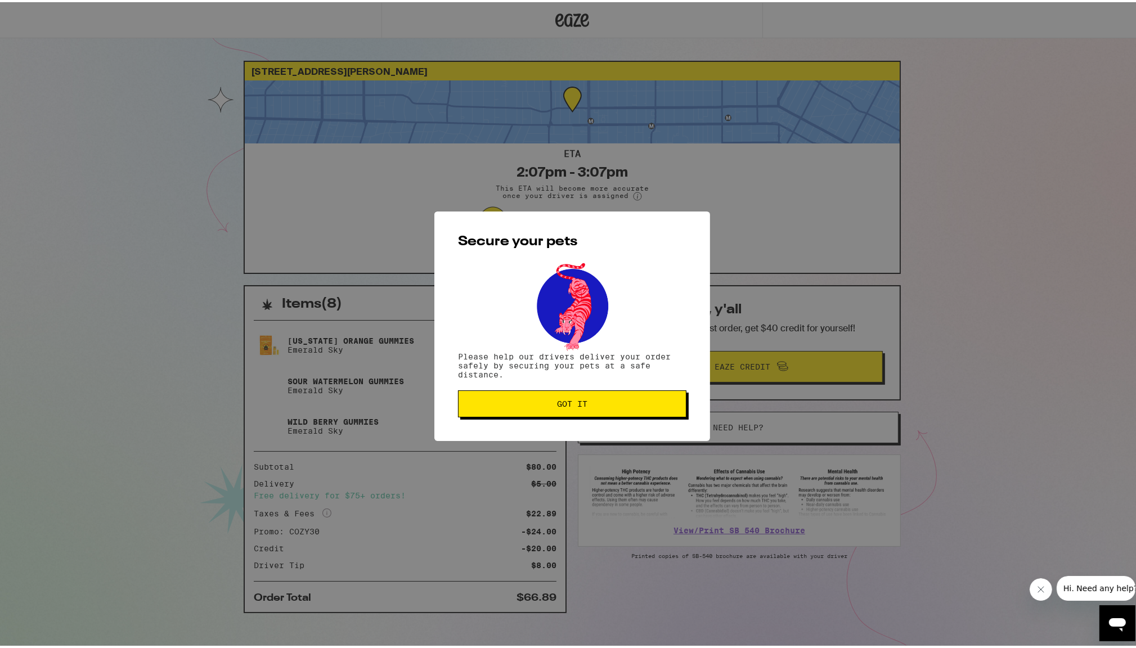
click at [580, 406] on span "Got it" at bounding box center [572, 402] width 30 height 8
